Goal: Task Accomplishment & Management: Manage account settings

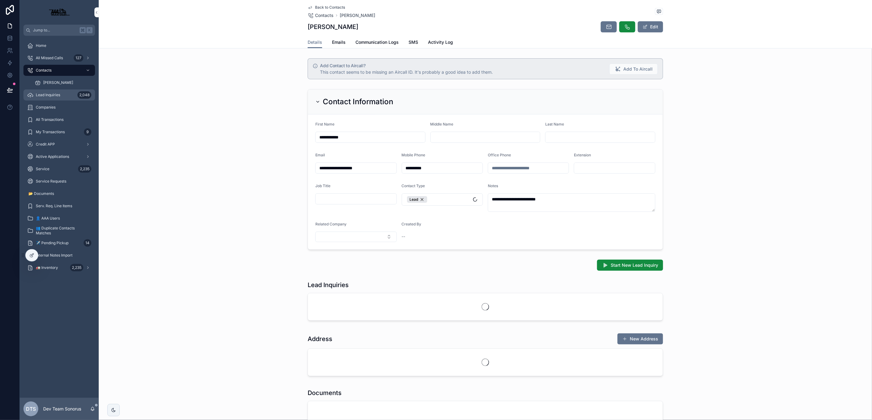
click at [50, 98] on div "Lead Inquiries 2,048" at bounding box center [59, 95] width 64 height 10
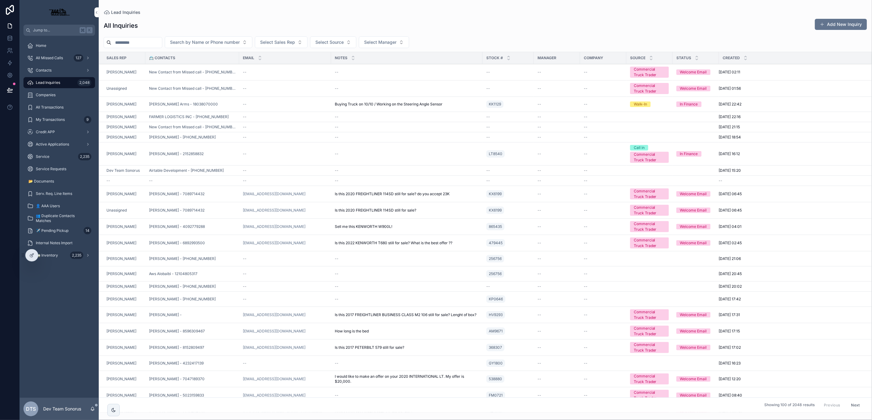
click at [0, 0] on icon at bounding box center [0, 0] width 0 height 0
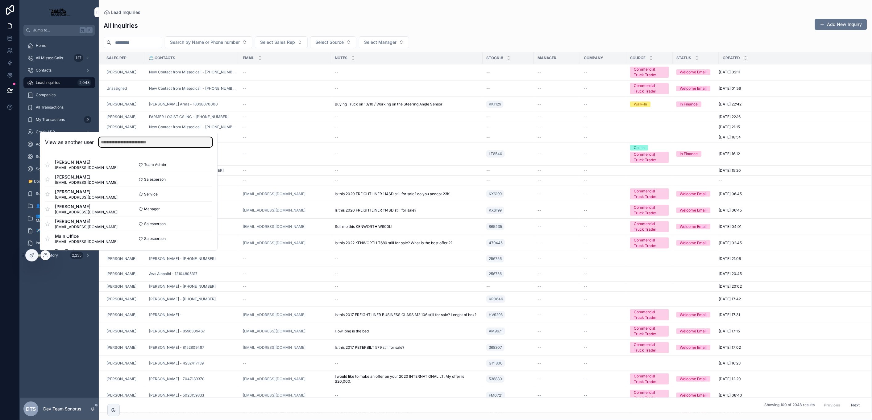
click at [112, 145] on input "text" at bounding box center [156, 142] width 114 height 10
type input "*****"
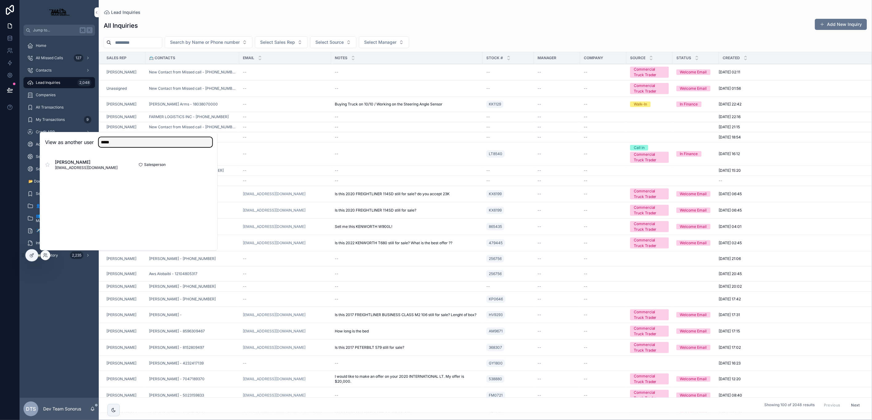
type input "*****"
click at [0, 0] on button "Select" at bounding box center [0, 0] width 0 height 0
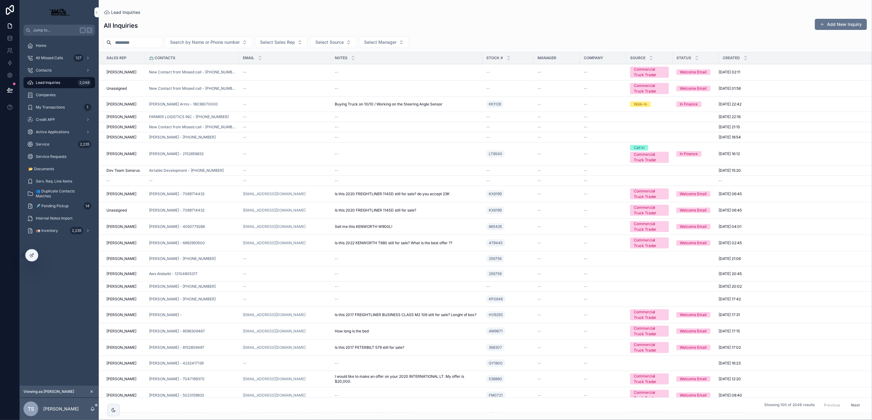
click at [270, 119] on div "--" at bounding box center [285, 116] width 85 height 5
click at [317, 117] on div "--" at bounding box center [285, 116] width 85 height 5
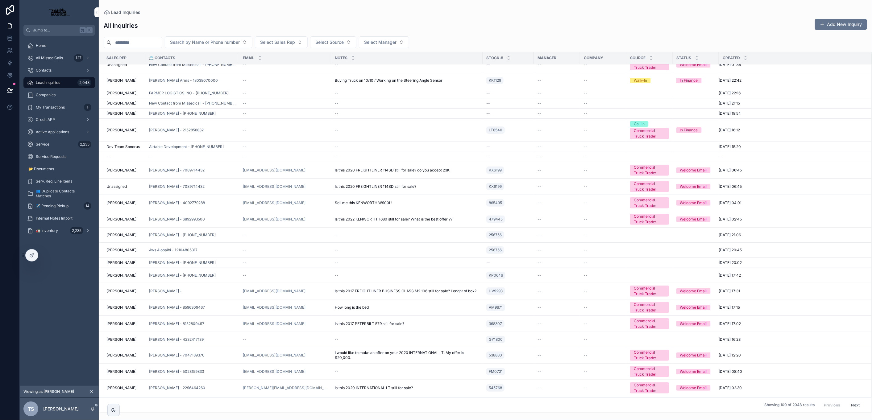
scroll to position [28, 0]
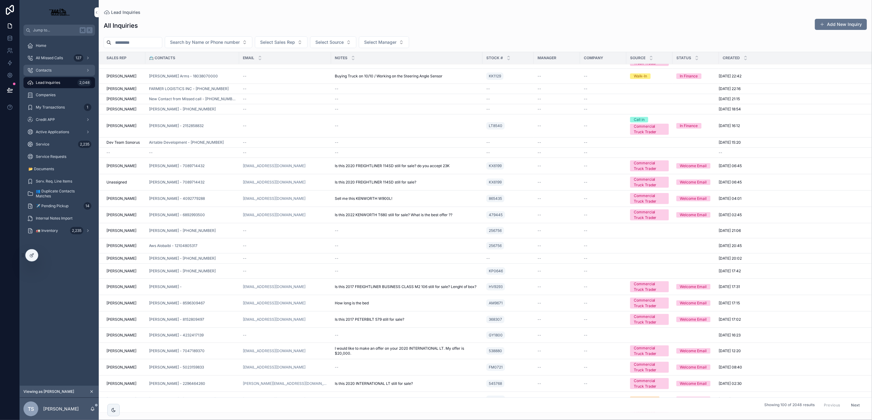
click at [45, 69] on span "Contacts" at bounding box center [44, 70] width 16 height 5
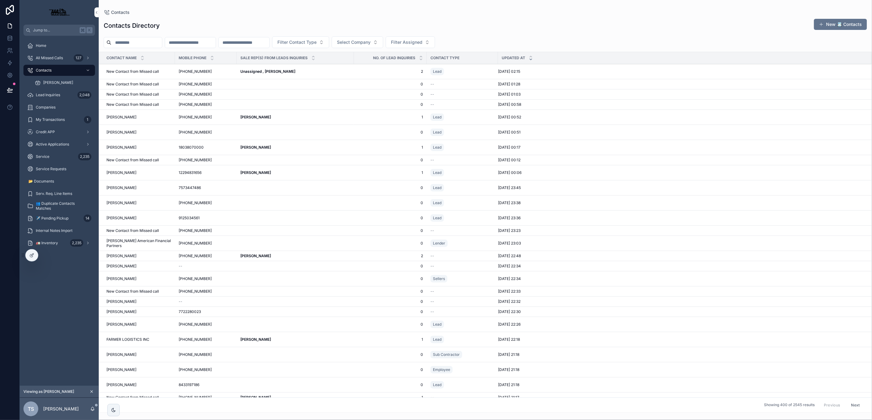
click at [159, 131] on div "Eric Jones Eric Jones" at bounding box center [138, 132] width 65 height 5
click at [292, 174] on div "Steve Benefield Steve Benefield" at bounding box center [295, 172] width 110 height 5
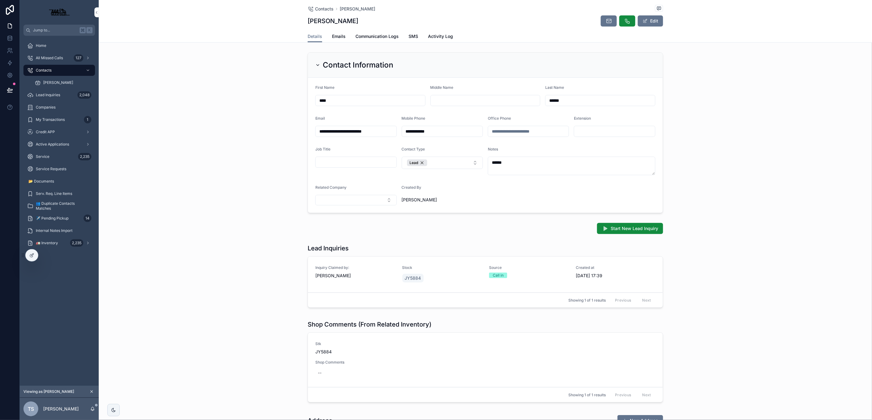
scroll to position [84, 0]
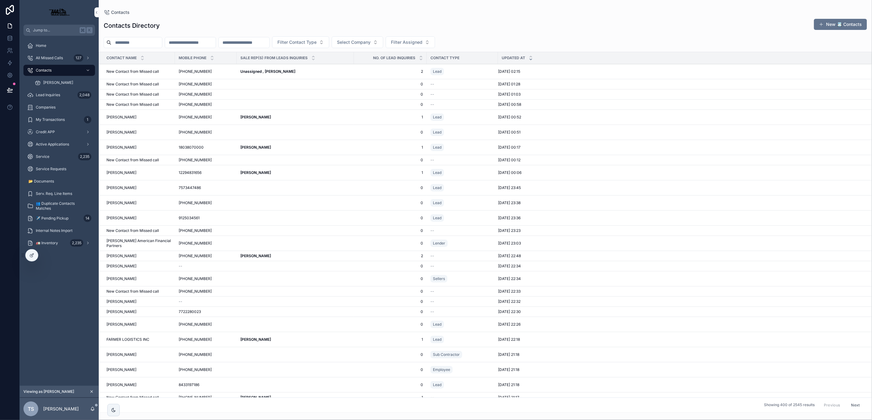
click at [279, 145] on div "Tyler Stancil Tyler Stancil" at bounding box center [295, 147] width 110 height 5
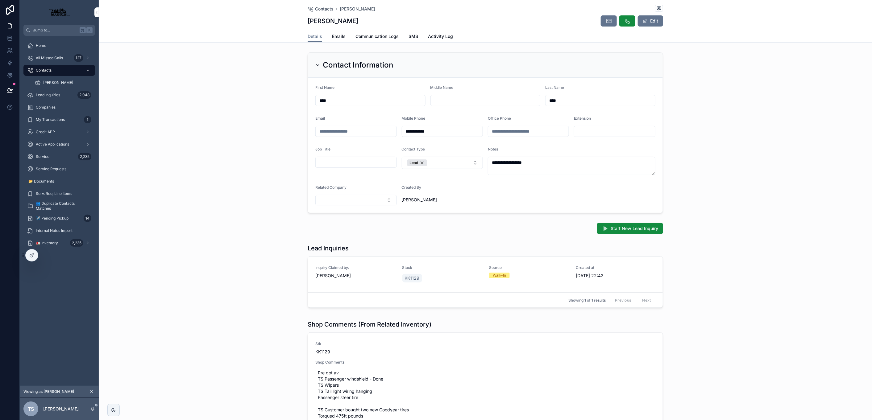
click at [820, 279] on div "Lead Inquiries Inquiry Claimed by: Tyler Stancil Stock KK1129 Source Walk-In Cr…" at bounding box center [485, 277] width 773 height 71
click at [551, 277] on div "Walk-In" at bounding box center [529, 276] width 80 height 6
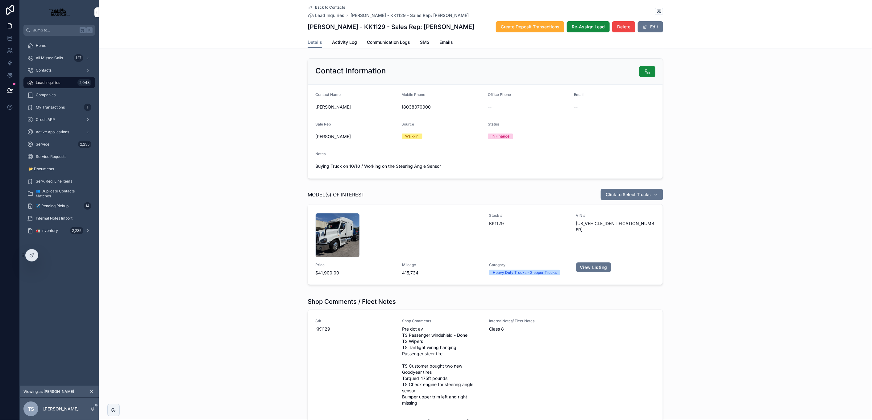
click at [0, 0] on icon at bounding box center [0, 0] width 0 height 0
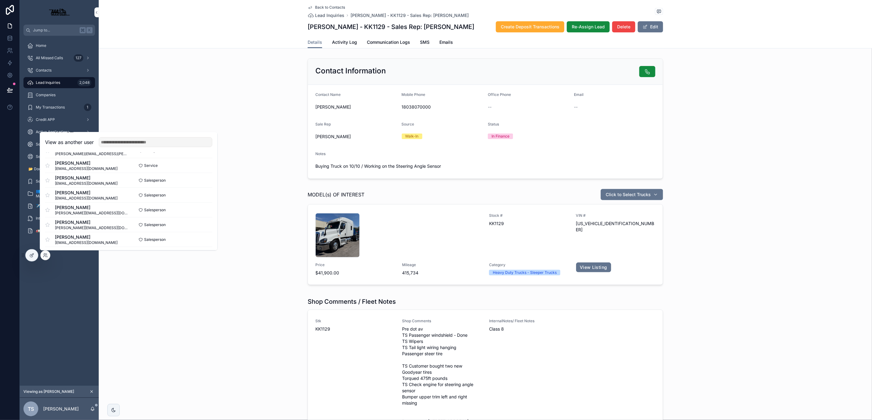
scroll to position [138, 0]
click at [0, 0] on button "Select" at bounding box center [0, 0] width 0 height 0
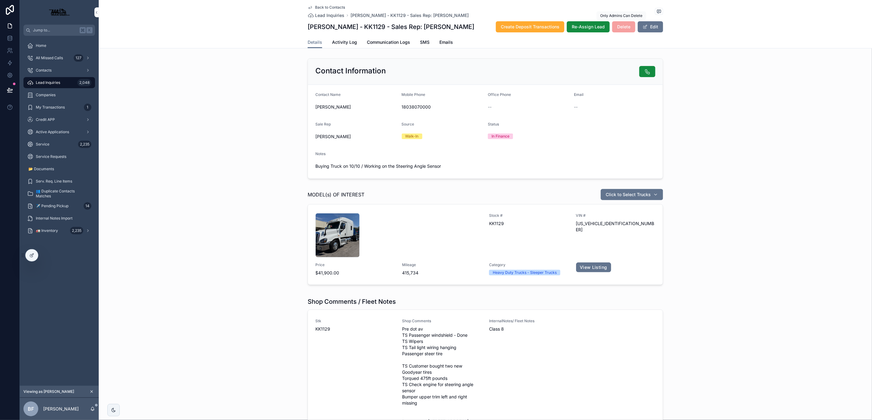
click at [618, 25] on span "Delete" at bounding box center [623, 26] width 23 height 11
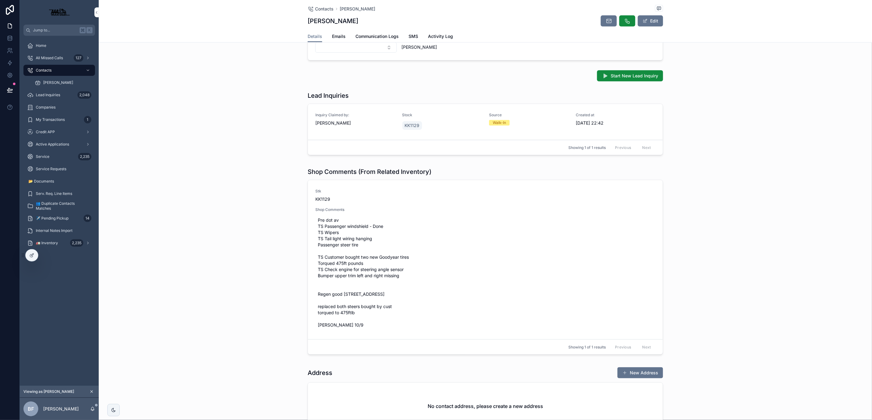
scroll to position [35, 0]
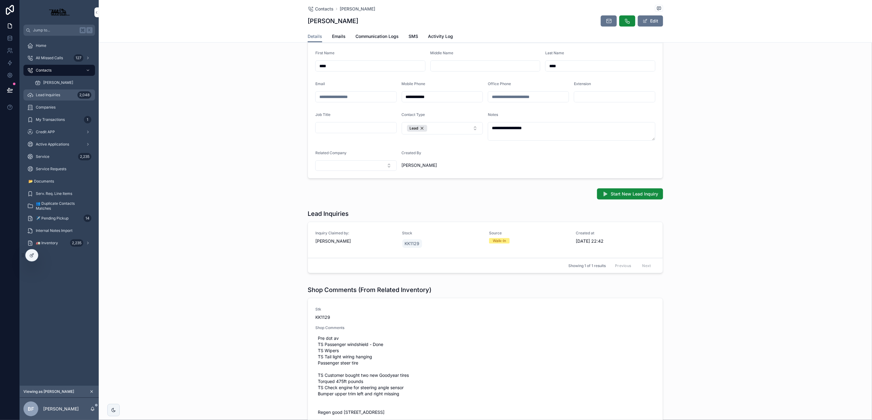
click at [48, 96] on span "Lead Inquiries" at bounding box center [48, 95] width 24 height 5
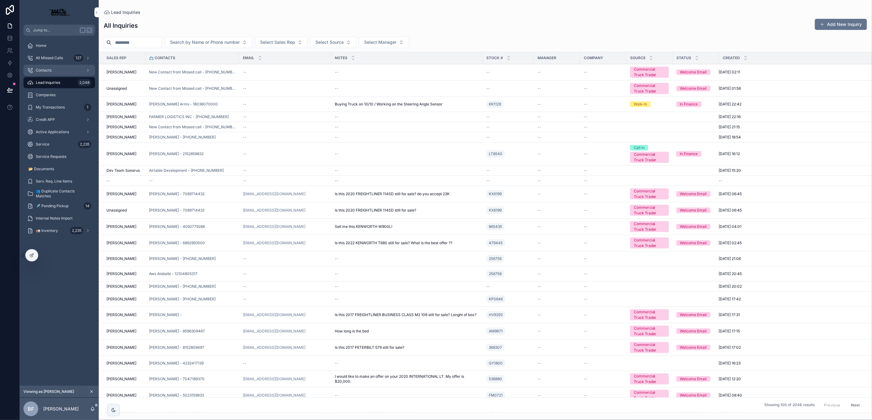
click at [55, 73] on div "Contacts" at bounding box center [59, 70] width 64 height 10
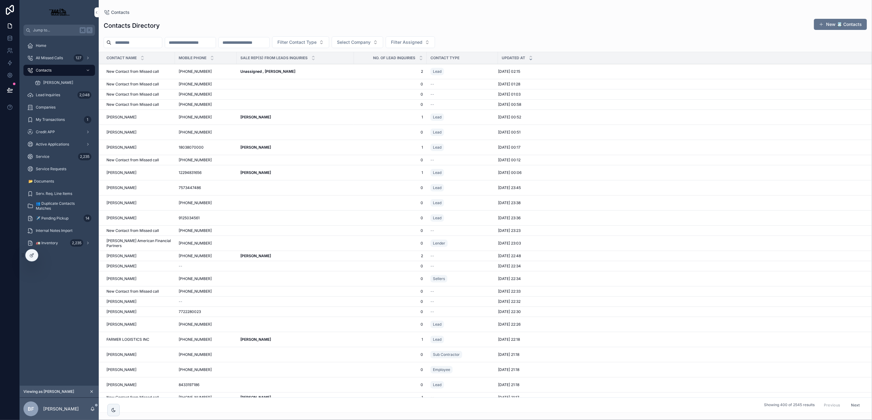
click at [327, 148] on div "Tyler Stancil Tyler Stancil" at bounding box center [295, 147] width 110 height 5
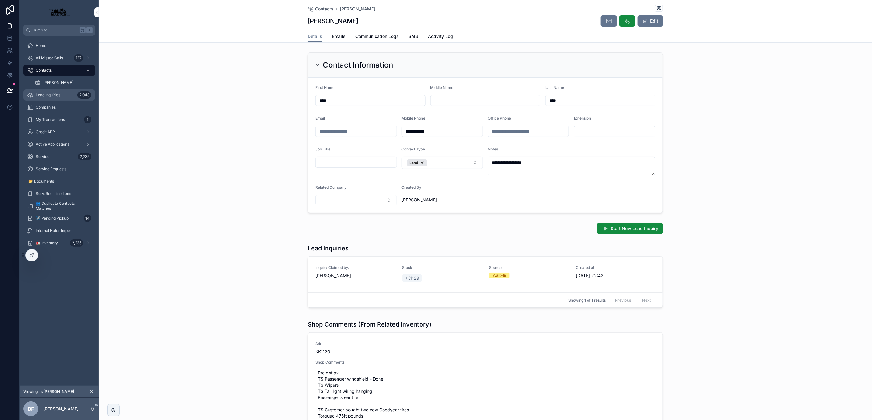
click at [54, 97] on span "Lead Inquiries" at bounding box center [48, 95] width 24 height 5
